Goal: Information Seeking & Learning: Learn about a topic

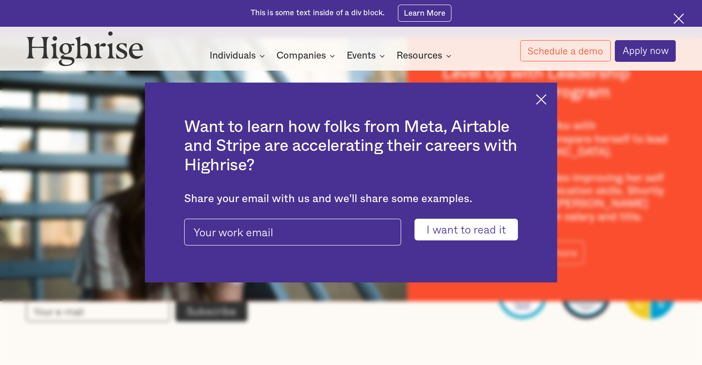
scroll to position [1267, 0]
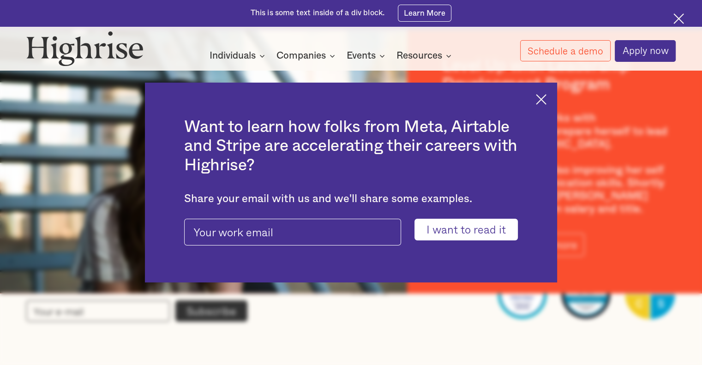
click at [545, 97] on img at bounding box center [541, 99] width 11 height 11
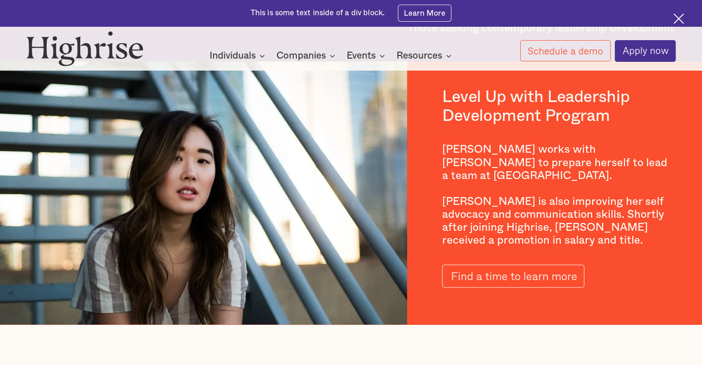
scroll to position [1516, 0]
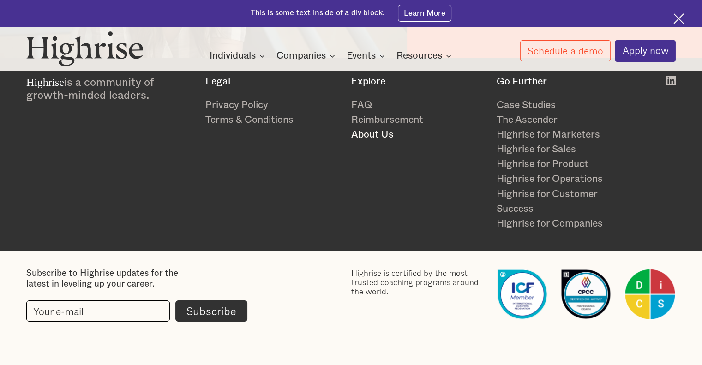
click at [376, 132] on link "About Us" at bounding box center [418, 134] width 135 height 15
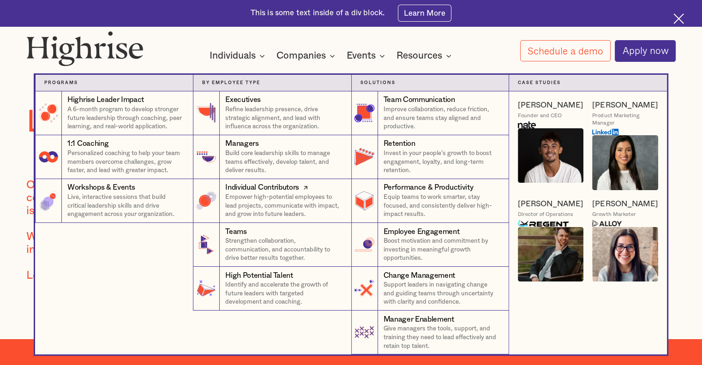
click at [287, 190] on div "Individual Contributors" at bounding box center [262, 187] width 74 height 11
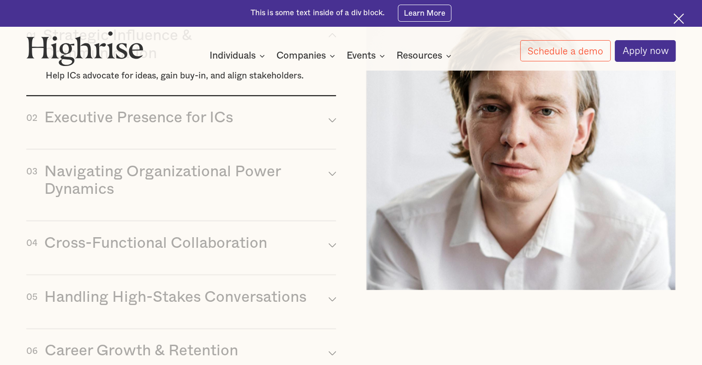
scroll to position [1159, 0]
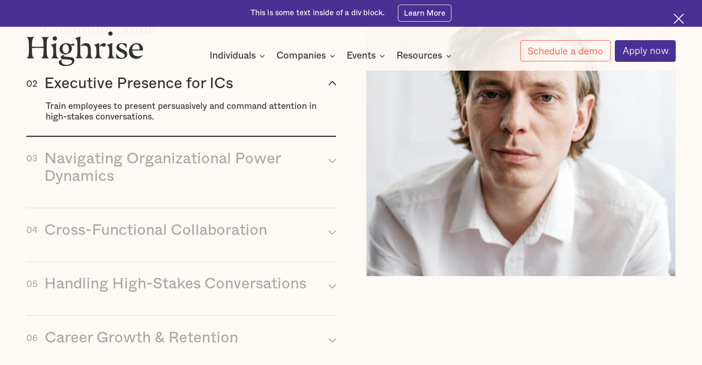
click at [299, 120] on div "Train employees to present persuasively and command attention in high-stakes co…" at bounding box center [191, 112] width 291 height 21
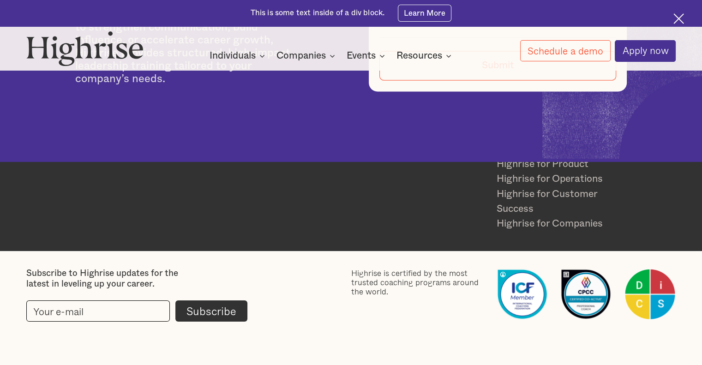
scroll to position [5162, 0]
